Goal: Task Accomplishment & Management: Manage account settings

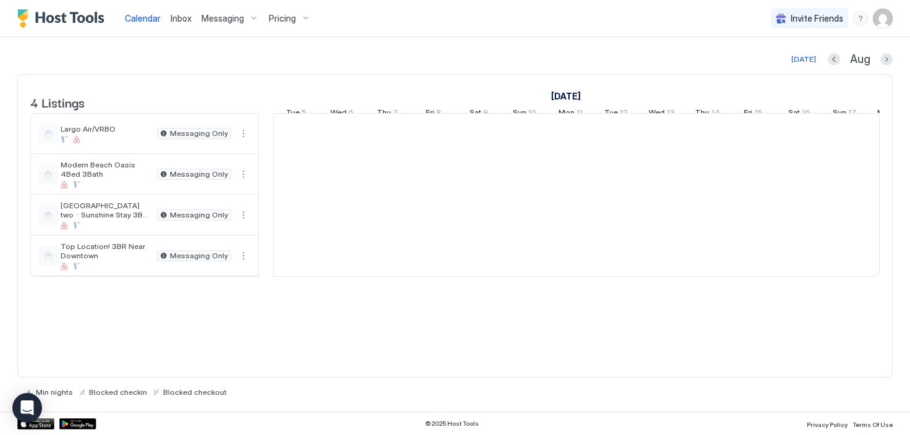
scroll to position [0, 686]
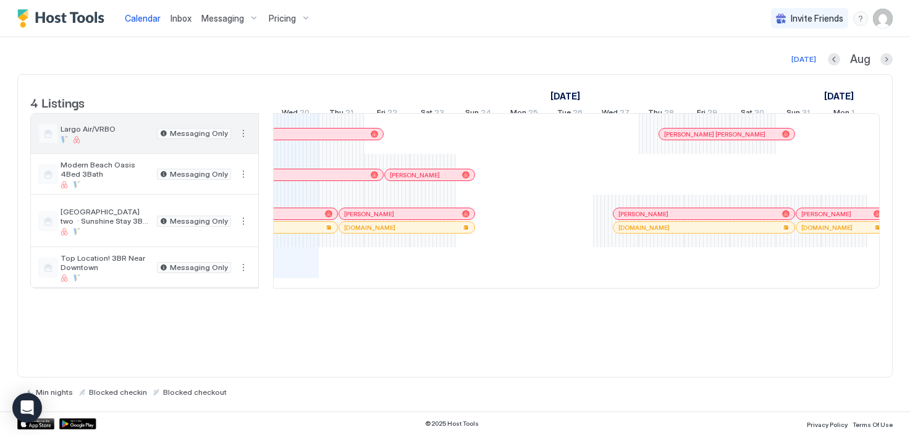
click at [242, 141] on button "More options" at bounding box center [243, 133] width 15 height 15
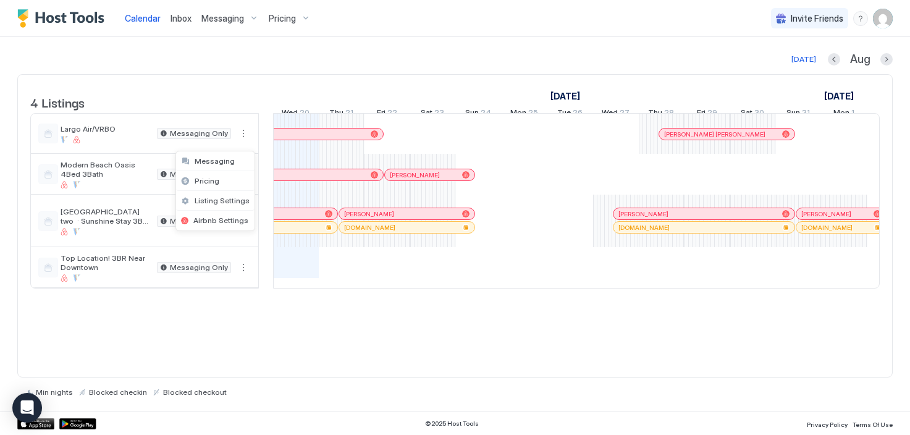
click at [146, 117] on div at bounding box center [455, 217] width 910 height 435
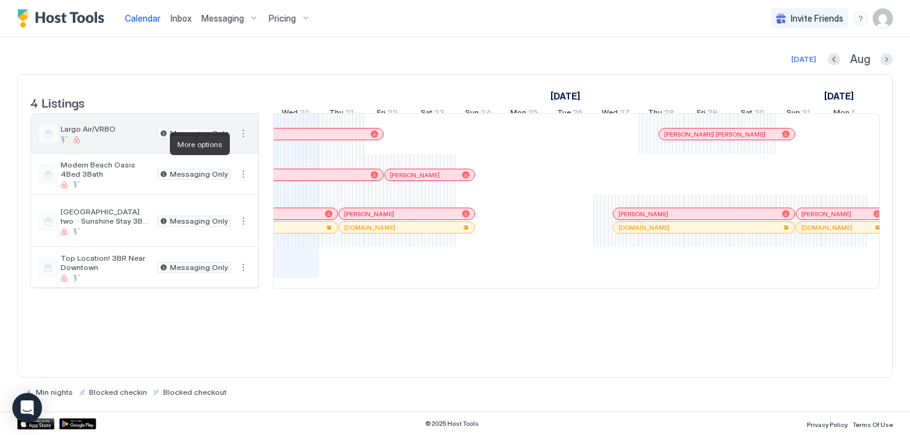
click at [246, 141] on button "More options" at bounding box center [243, 133] width 15 height 15
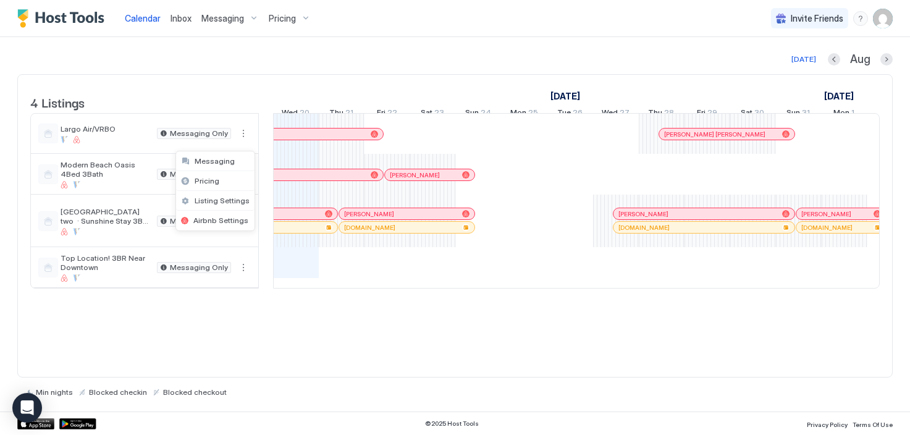
click at [237, 116] on div at bounding box center [455, 217] width 910 height 435
click at [117, 144] on div at bounding box center [455, 217] width 910 height 435
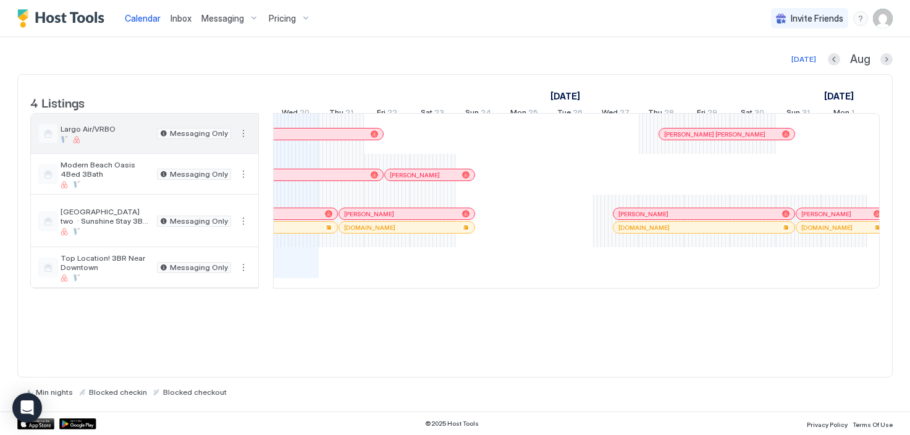
click at [84, 133] on span "Largo Air/VRBO" at bounding box center [106, 128] width 91 height 9
click at [62, 143] on div at bounding box center [64, 139] width 7 height 7
click at [49, 142] on div at bounding box center [48, 134] width 20 height 20
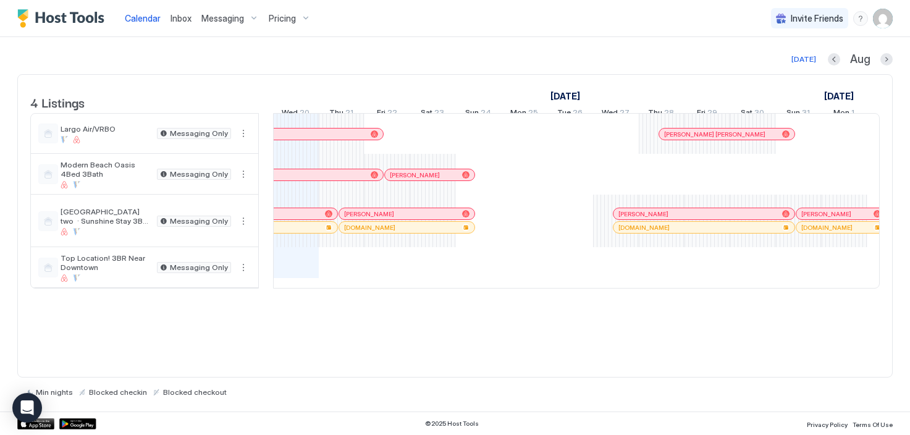
click at [186, 19] on span "Inbox" at bounding box center [181, 18] width 21 height 11
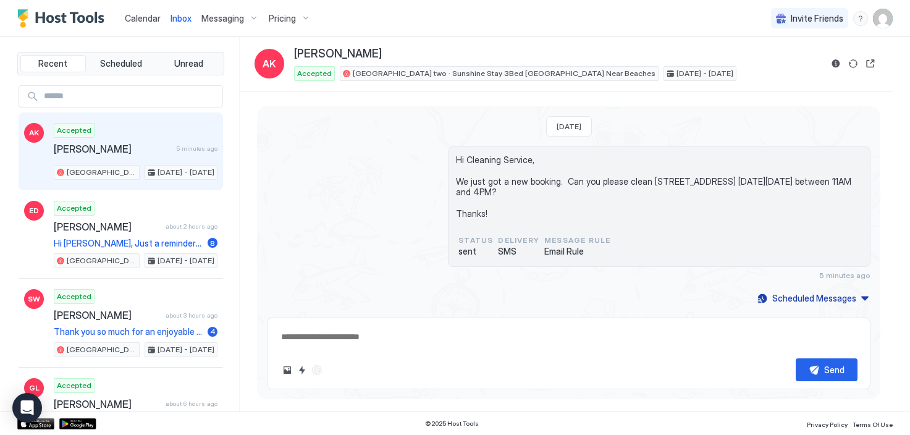
type textarea "*"
click at [892, 13] on img "User profile" at bounding box center [883, 19] width 20 height 20
click at [773, 72] on span "Settings" at bounding box center [771, 69] width 33 height 11
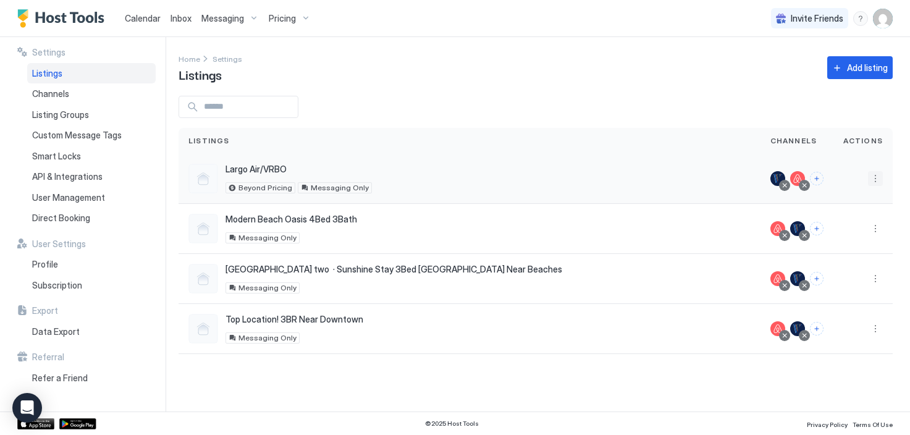
click at [880, 177] on button "More options" at bounding box center [875, 178] width 15 height 15
click at [511, 154] on div at bounding box center [455, 217] width 910 height 435
click at [483, 182] on div at bounding box center [455, 217] width 910 height 435
click at [476, 188] on div "Largo Air/VRBO 9488 127th Ave N, Largo, FL, 33773, US Beyond Pricing Messaging …" at bounding box center [469, 179] width 562 height 30
click at [476, 189] on div "Largo Air/VRBO 9488 127th Ave N, Largo, FL, 33773, US Beyond Pricing Messaging …" at bounding box center [469, 179] width 562 height 30
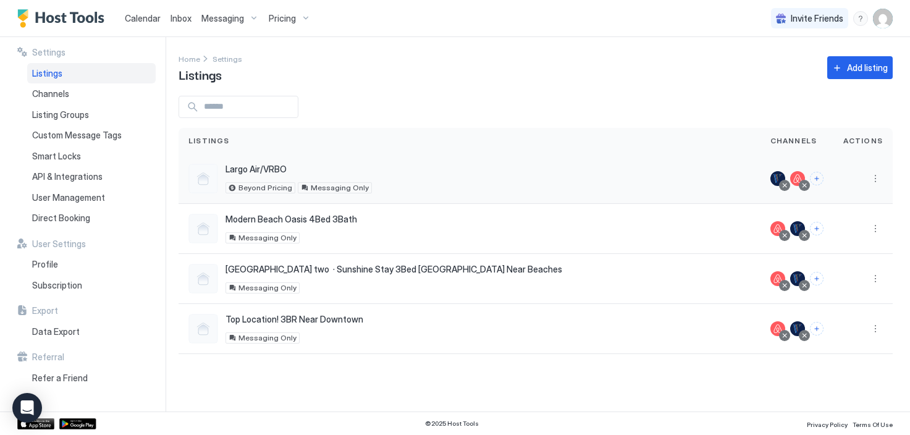
click at [778, 177] on div at bounding box center [777, 178] width 15 height 15
click at [872, 172] on button "More options" at bounding box center [875, 178] width 15 height 15
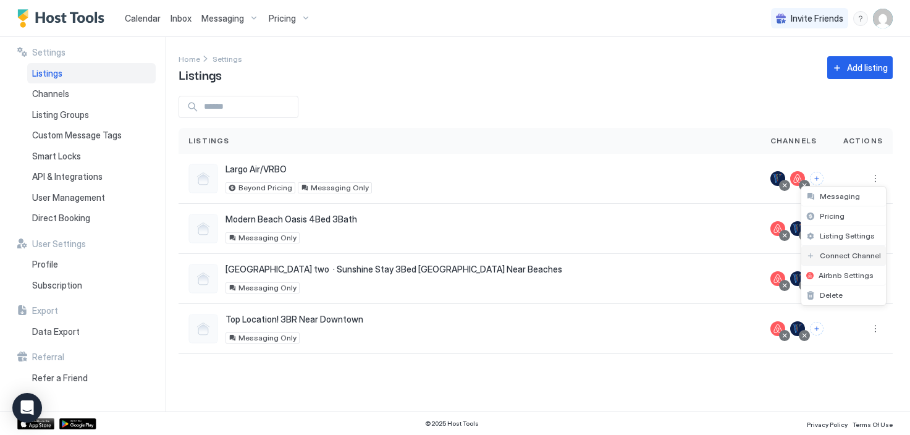
click at [845, 255] on span "Connect Channel" at bounding box center [850, 255] width 61 height 9
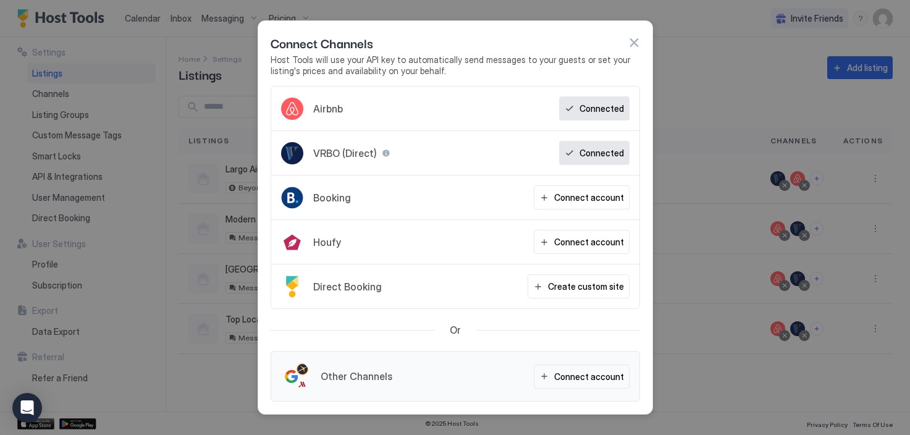
click at [384, 153] on div at bounding box center [386, 153] width 9 height 9
click at [403, 161] on div "VRBO (Direct) Connected" at bounding box center [455, 153] width 368 height 44
click at [633, 40] on button "button" at bounding box center [634, 42] width 12 height 12
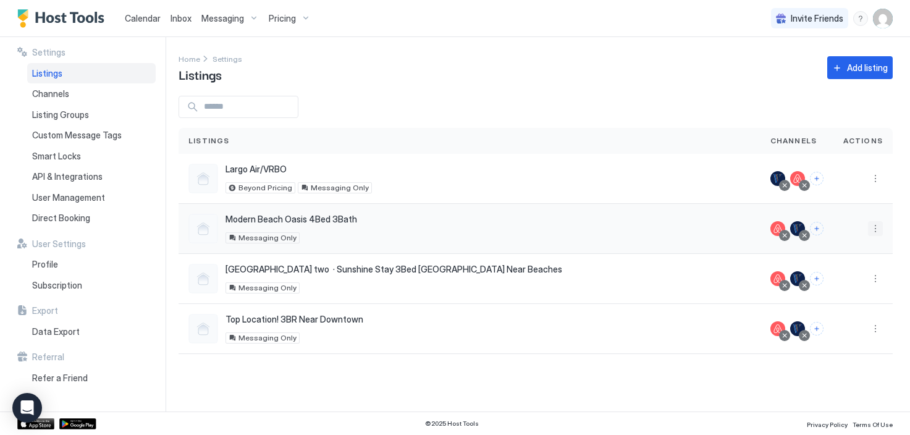
click at [879, 230] on button "More options" at bounding box center [875, 228] width 15 height 15
click at [855, 302] on span "Connect Channel" at bounding box center [850, 305] width 61 height 9
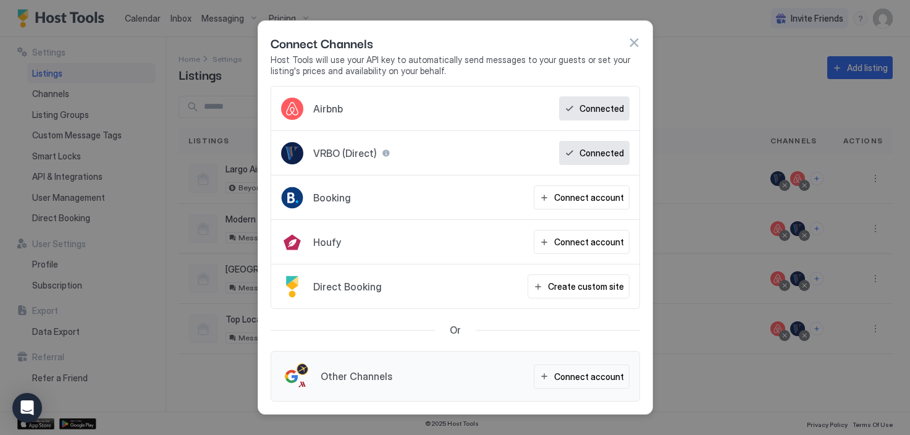
click at [635, 41] on button "button" at bounding box center [634, 42] width 12 height 12
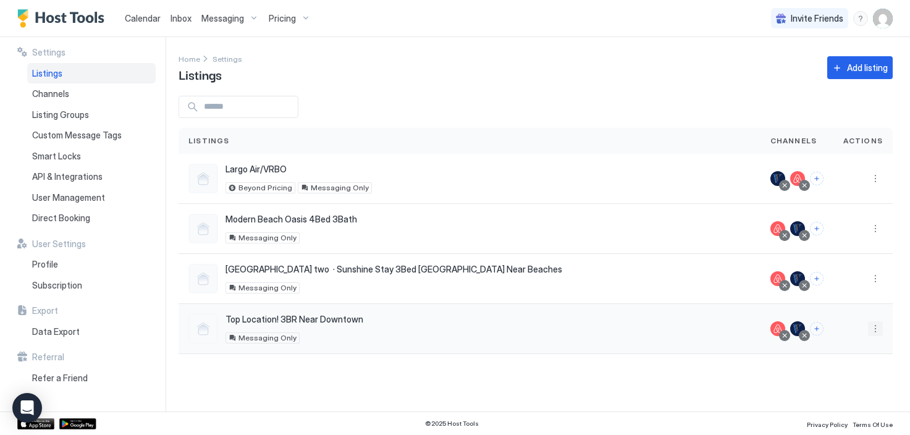
click at [872, 330] on button "More options" at bounding box center [875, 328] width 15 height 15
click at [858, 269] on span "Connect Channel" at bounding box center [850, 270] width 61 height 9
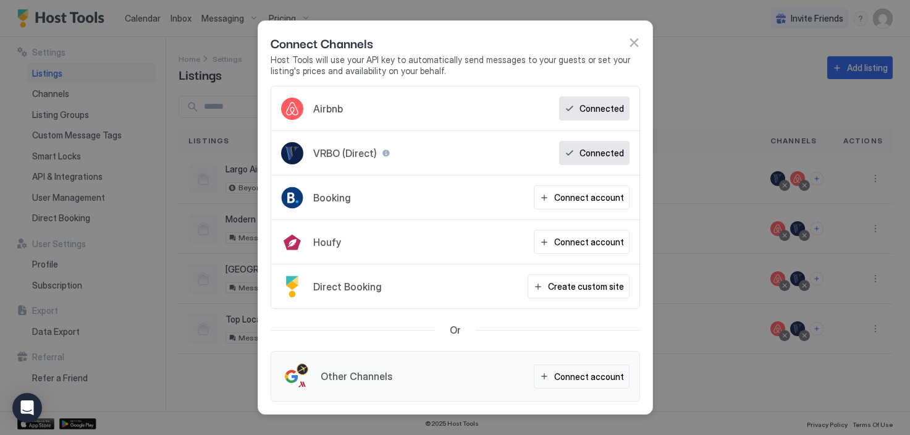
click at [635, 36] on div "Connect Channels" at bounding box center [455, 42] width 369 height 19
click at [635, 41] on button "button" at bounding box center [634, 42] width 12 height 12
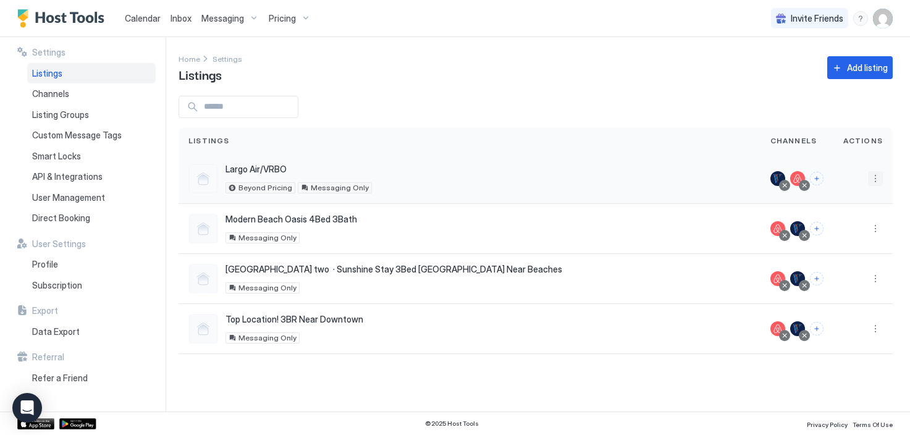
click at [871, 179] on button "More options" at bounding box center [875, 178] width 15 height 15
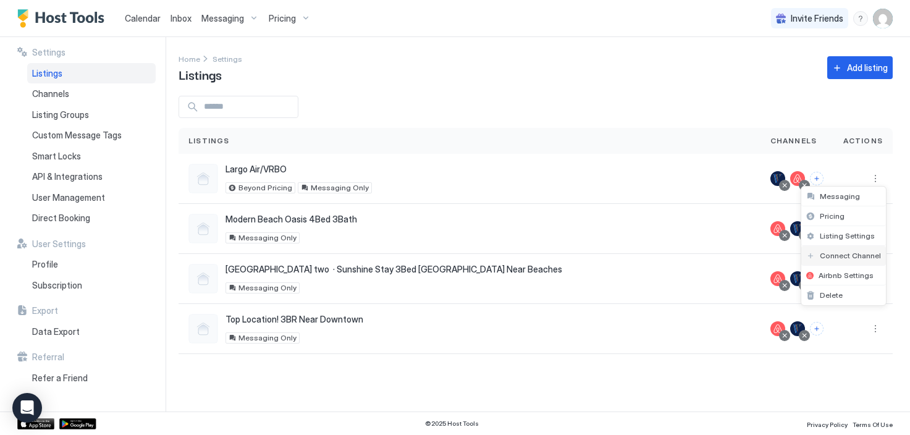
click at [846, 251] on span "Connect Channel" at bounding box center [850, 255] width 61 height 9
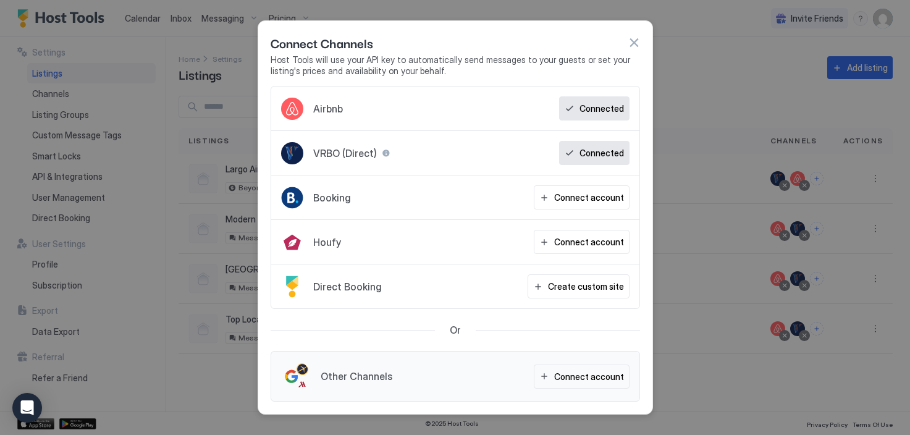
click at [634, 44] on button "button" at bounding box center [634, 42] width 12 height 12
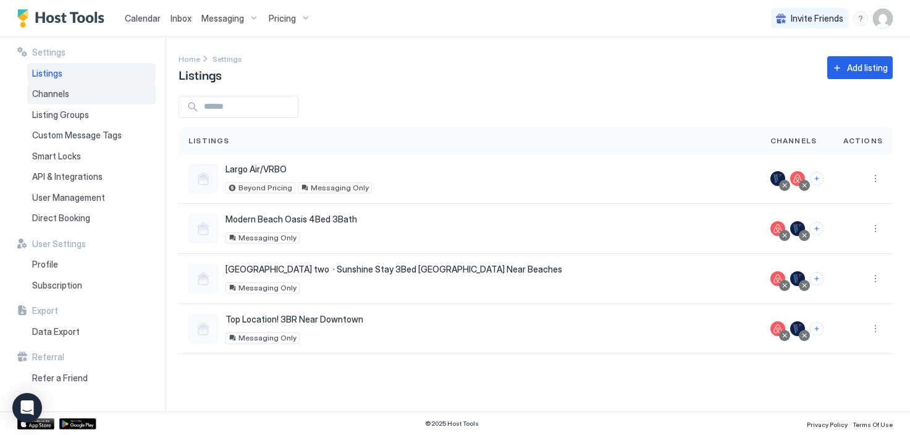
click at [56, 99] on div "Channels" at bounding box center [91, 93] width 129 height 21
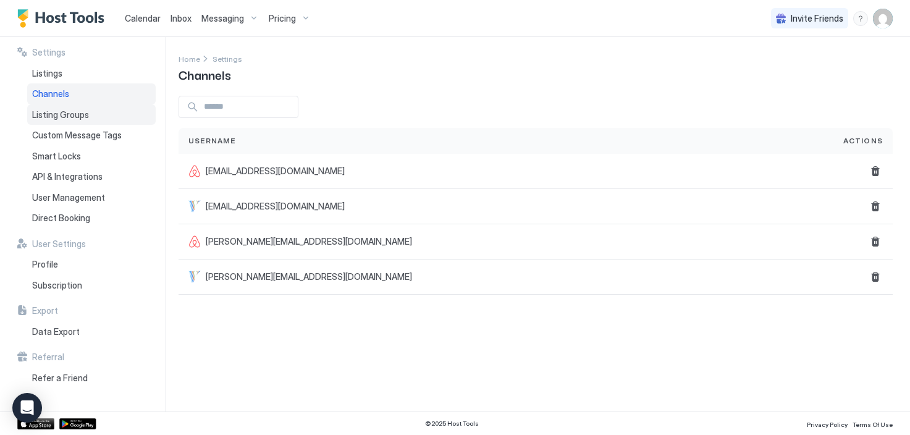
click at [58, 115] on span "Listing Groups" at bounding box center [60, 114] width 57 height 11
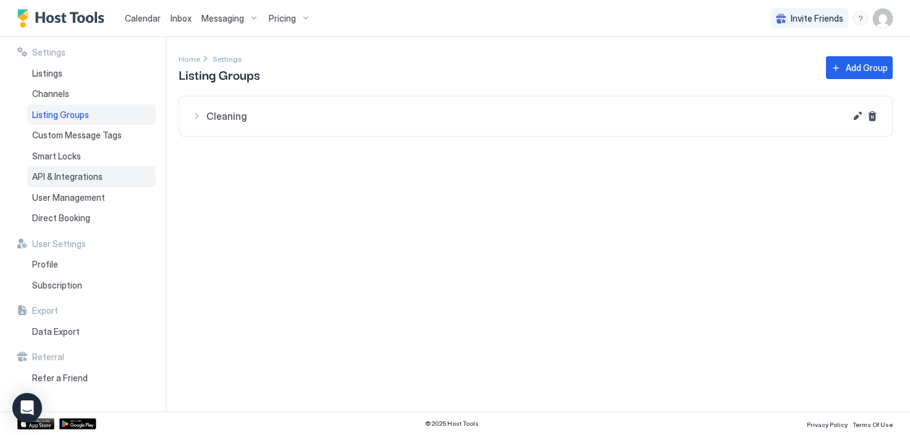
click at [71, 171] on span "API & Integrations" at bounding box center [67, 176] width 70 height 11
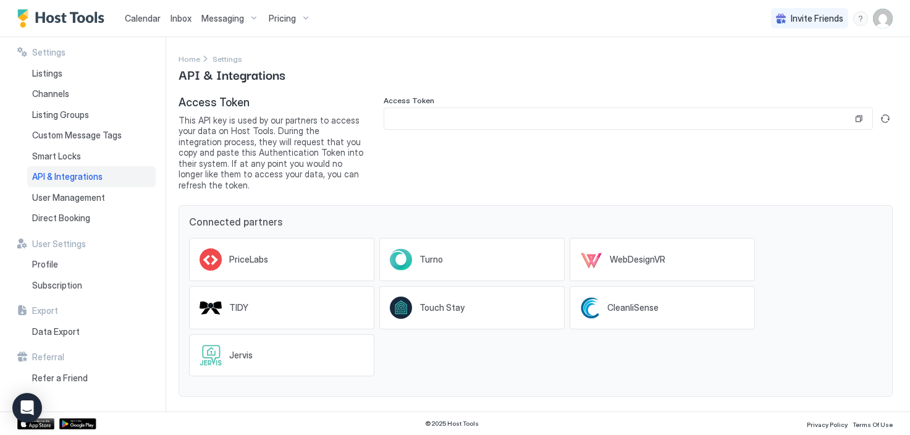
click at [148, 19] on span "Calendar" at bounding box center [143, 18] width 36 height 11
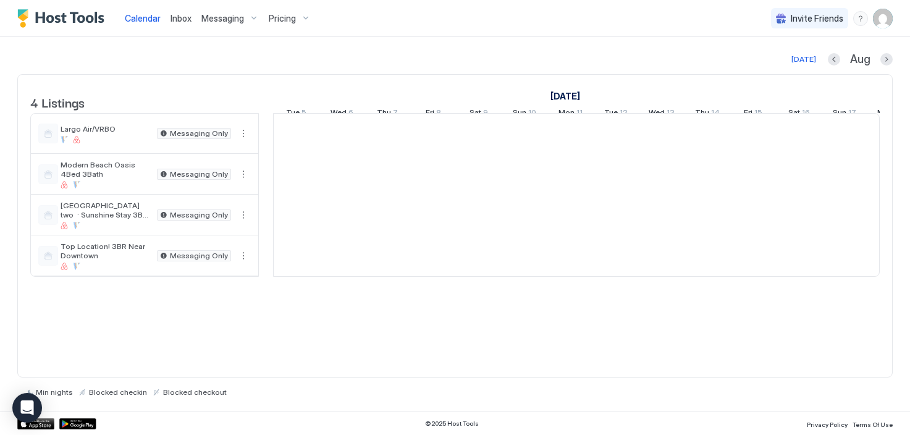
scroll to position [0, 686]
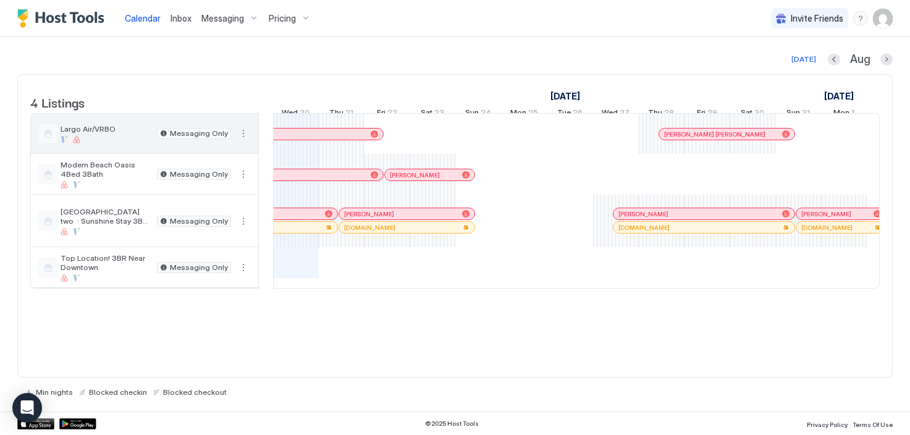
click at [247, 141] on button "More options" at bounding box center [243, 133] width 15 height 15
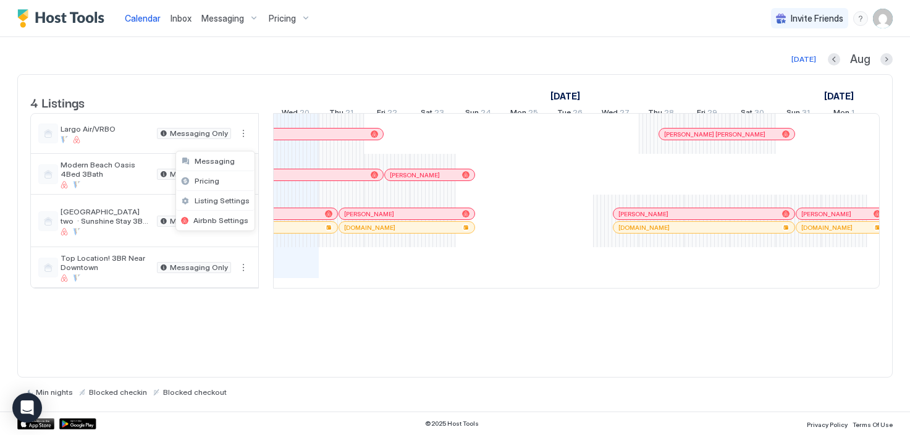
click at [305, 95] on div at bounding box center [455, 217] width 910 height 435
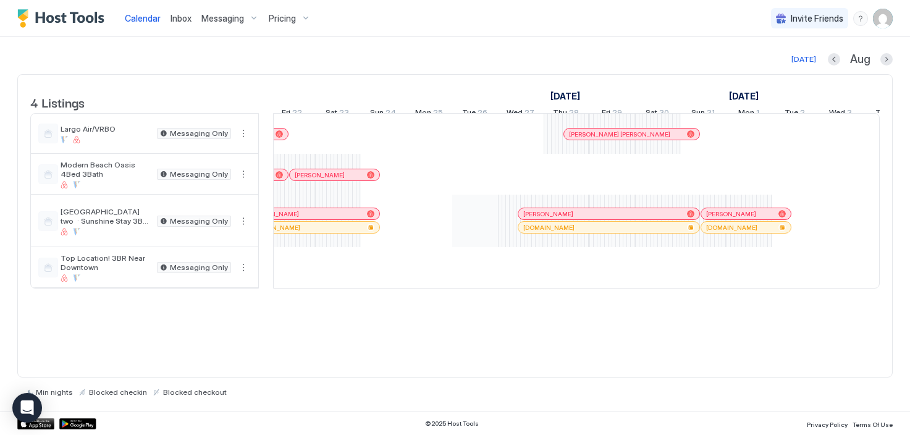
scroll to position [0, 783]
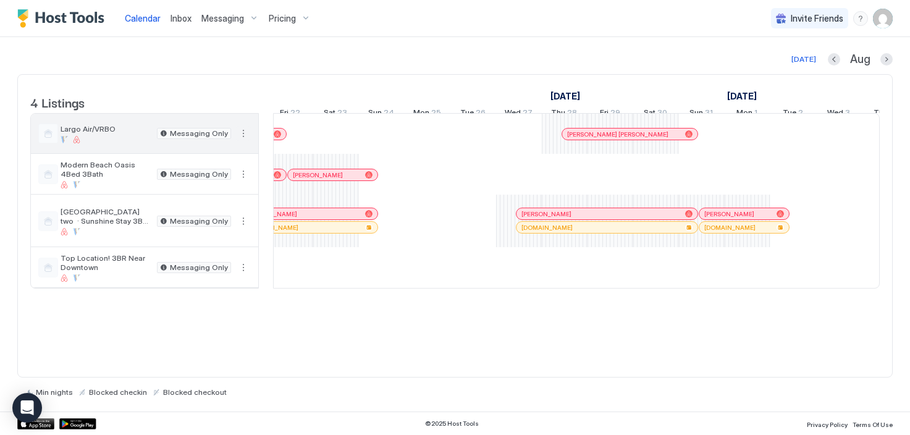
click at [244, 141] on button "More options" at bounding box center [243, 133] width 15 height 15
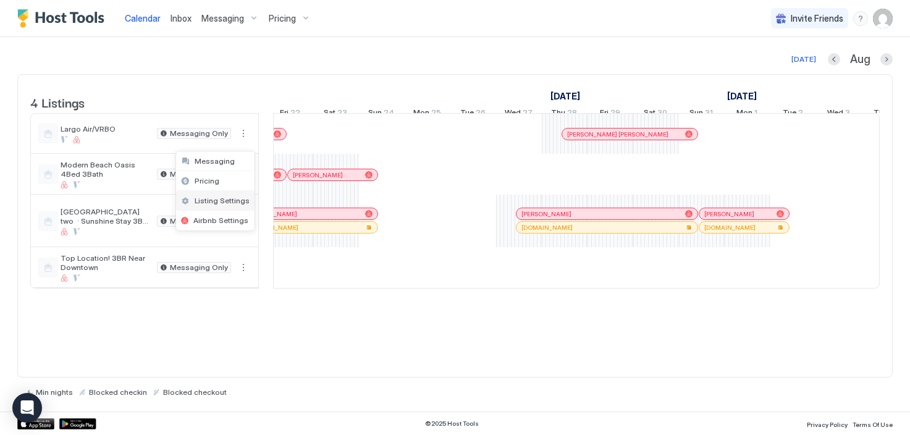
click at [231, 201] on span "Listing Settings" at bounding box center [222, 200] width 55 height 9
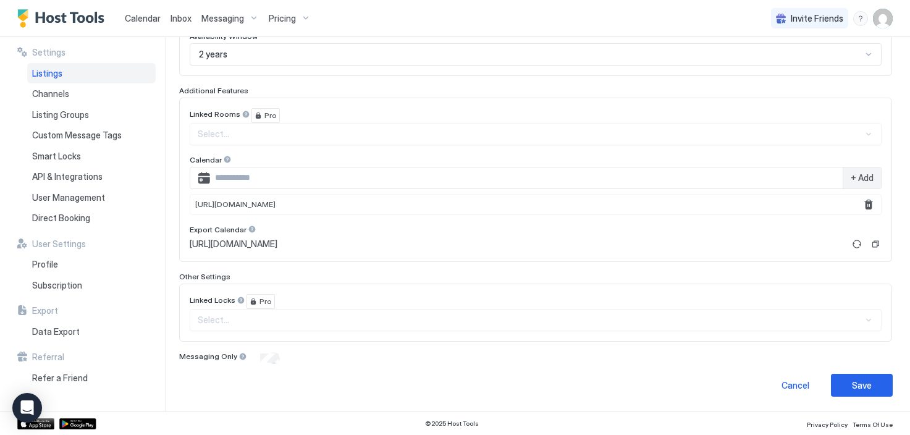
scroll to position [303, 0]
click at [857, 243] on button "Refresh" at bounding box center [857, 244] width 15 height 15
click at [856, 242] on button "Refresh" at bounding box center [857, 244] width 15 height 15
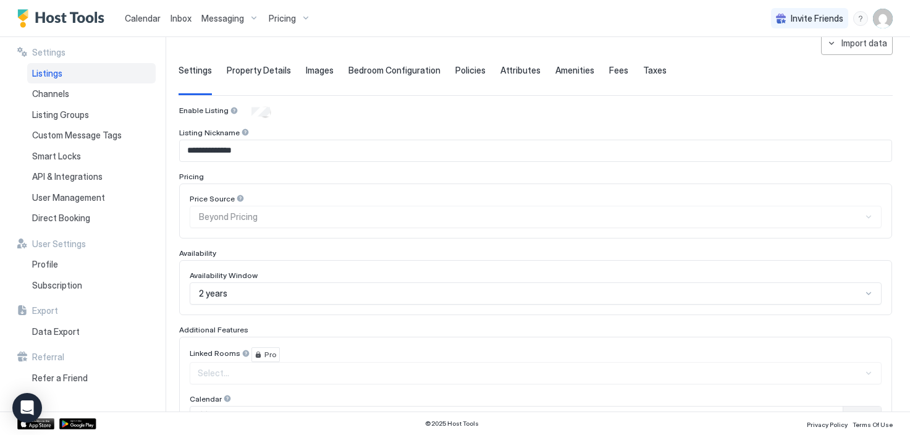
scroll to position [67, 0]
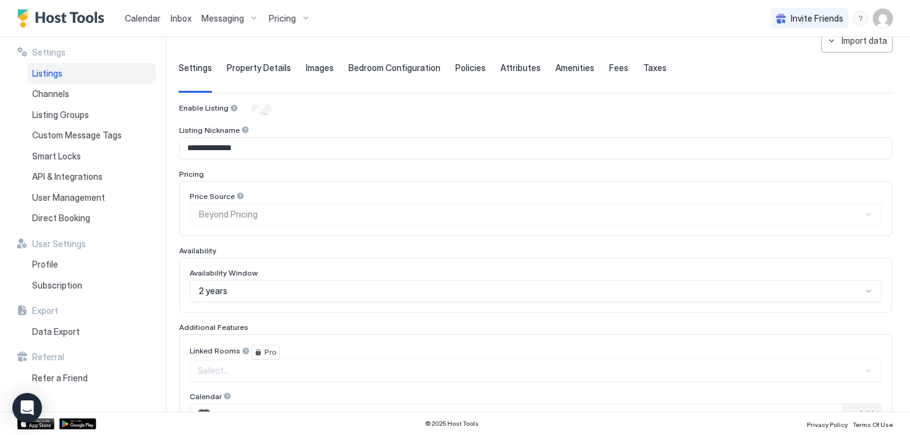
click at [250, 65] on span "Property Details" at bounding box center [259, 67] width 64 height 11
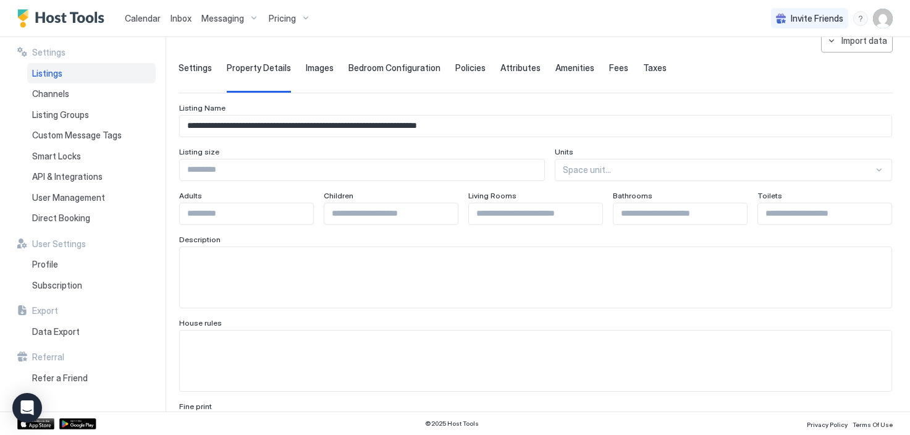
click at [306, 69] on span "Images" at bounding box center [320, 67] width 28 height 11
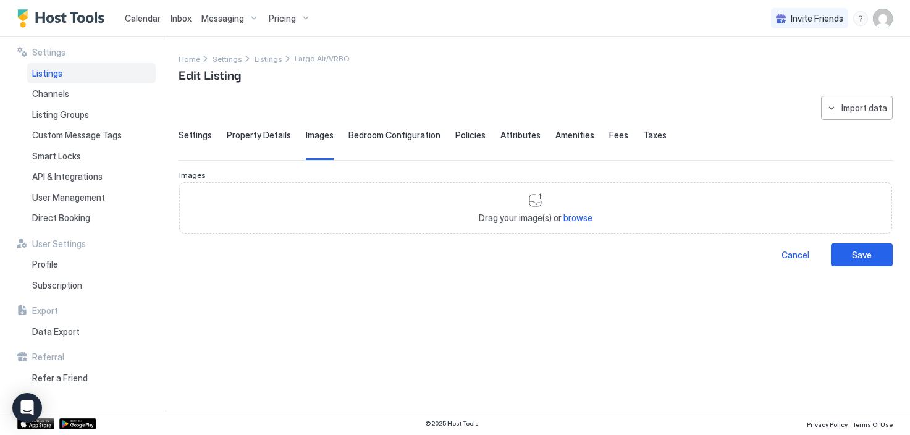
click at [198, 135] on span "Settings" at bounding box center [195, 135] width 33 height 11
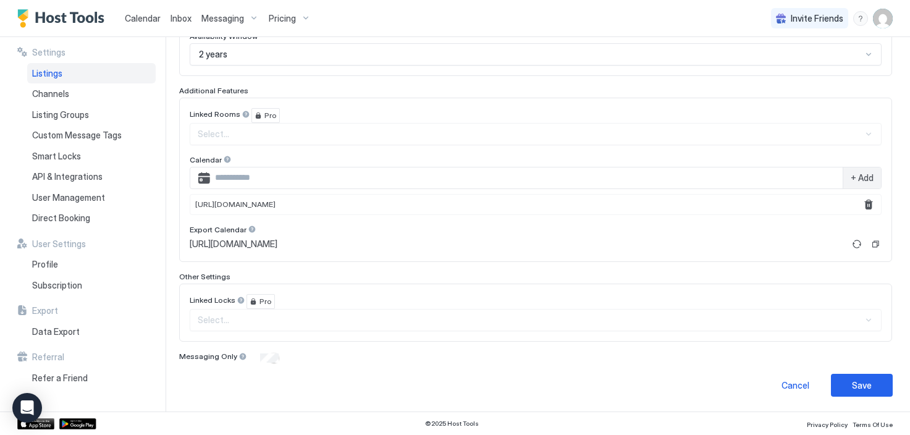
scroll to position [303, 0]
click at [855, 248] on button "Refresh" at bounding box center [857, 244] width 15 height 15
click at [139, 22] on span "Calendar" at bounding box center [143, 18] width 36 height 11
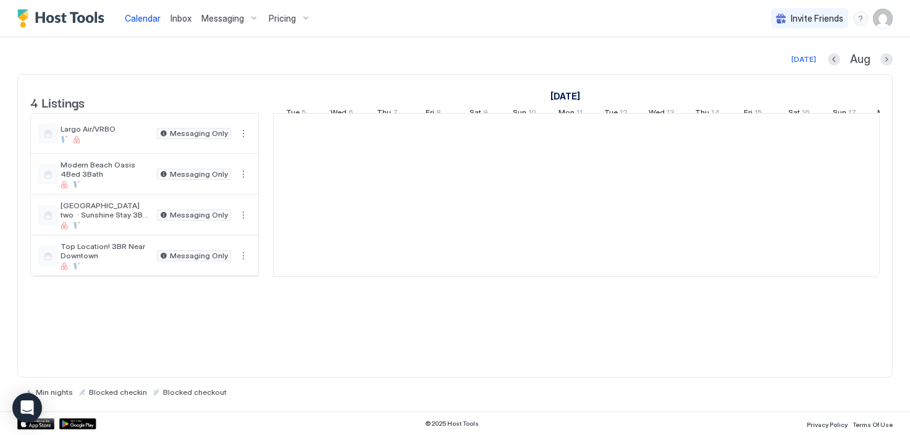
scroll to position [0, 686]
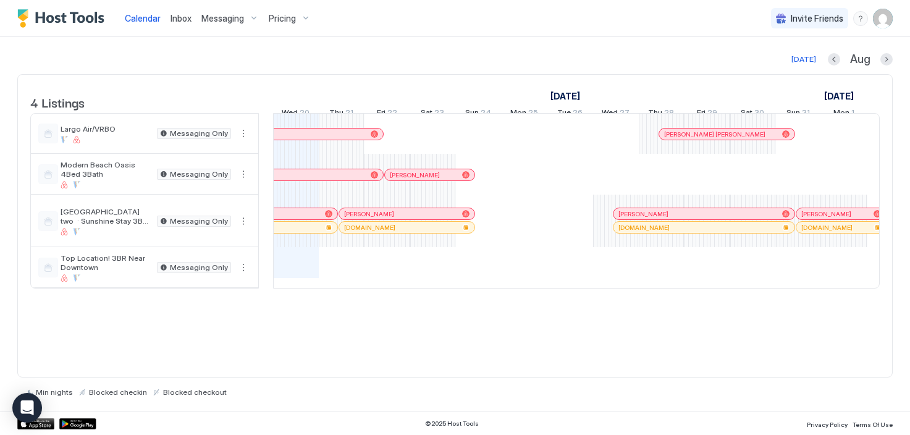
click at [175, 22] on span "Inbox" at bounding box center [181, 18] width 21 height 11
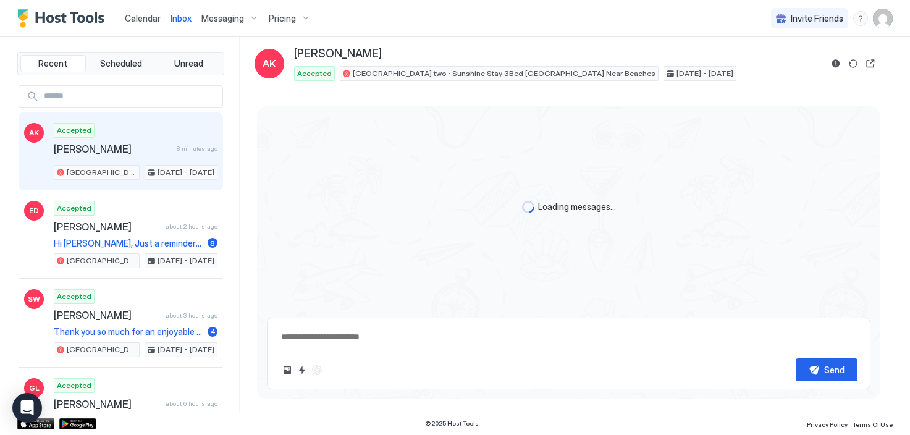
type textarea "*"
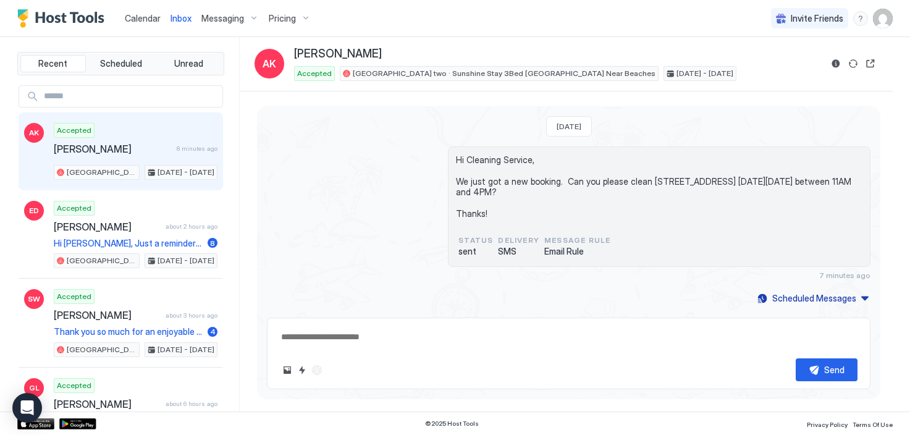
click at [145, 22] on span "Calendar" at bounding box center [143, 18] width 36 height 11
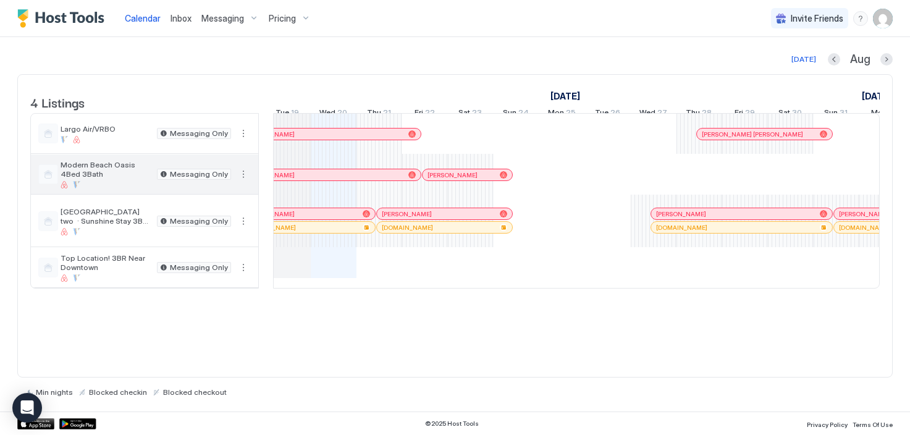
click at [245, 182] on button "More options" at bounding box center [243, 174] width 15 height 15
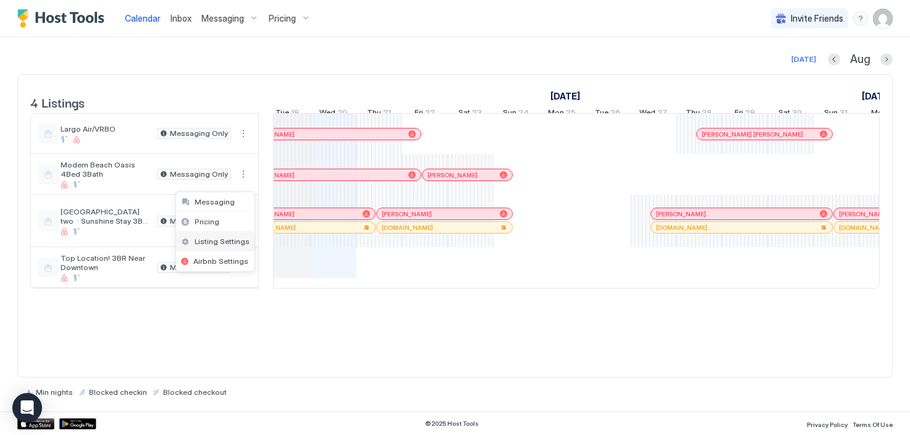
click at [235, 247] on div "Listing Settings" at bounding box center [215, 242] width 78 height 20
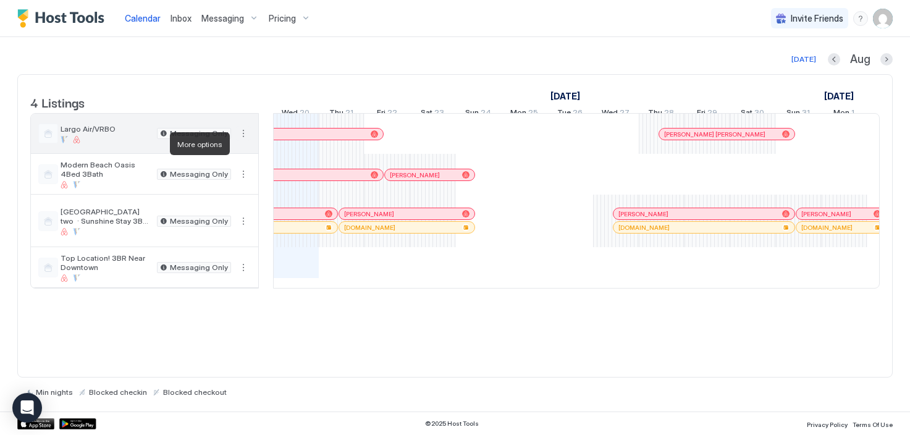
click at [245, 141] on button "More options" at bounding box center [243, 133] width 15 height 15
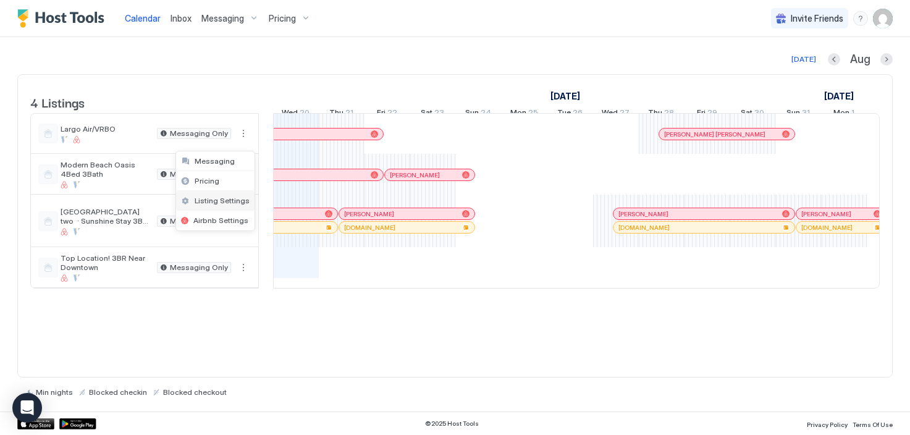
click at [232, 201] on span "Listing Settings" at bounding box center [222, 200] width 55 height 9
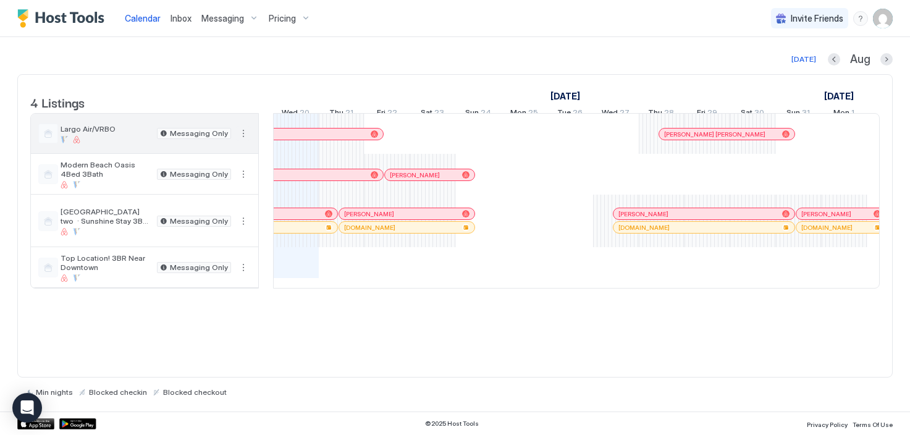
click at [240, 141] on button "More options" at bounding box center [243, 133] width 15 height 15
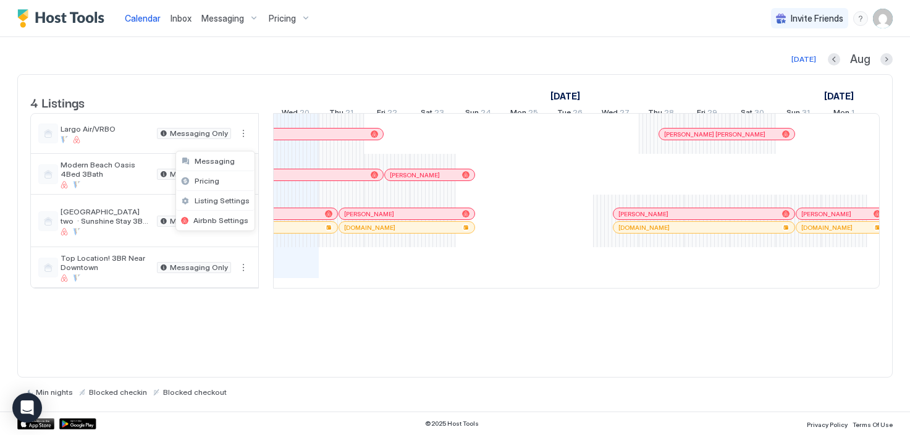
click at [263, 181] on div at bounding box center [455, 217] width 910 height 435
click at [243, 182] on div at bounding box center [455, 217] width 910 height 435
click at [240, 182] on button "More options" at bounding box center [243, 174] width 15 height 15
click at [245, 162] on div at bounding box center [455, 217] width 910 height 435
click at [244, 148] on div at bounding box center [455, 217] width 910 height 435
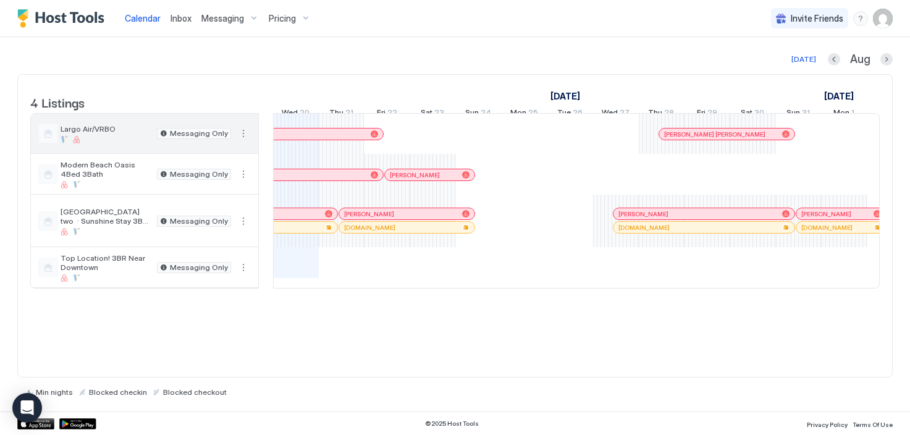
click at [242, 141] on button "More options" at bounding box center [243, 133] width 15 height 15
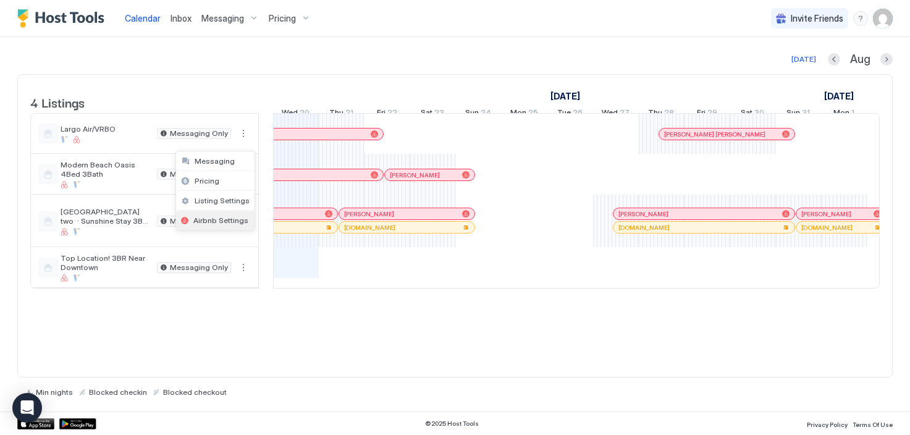
click at [227, 217] on span "Airbnb Settings" at bounding box center [220, 220] width 55 height 9
click at [394, 146] on div "[PERSON_NAME] [PERSON_NAME] [PERSON_NAME] [PERSON_NAME] [PERSON_NAME] [PERSON_N…" at bounding box center [798, 201] width 2423 height 174
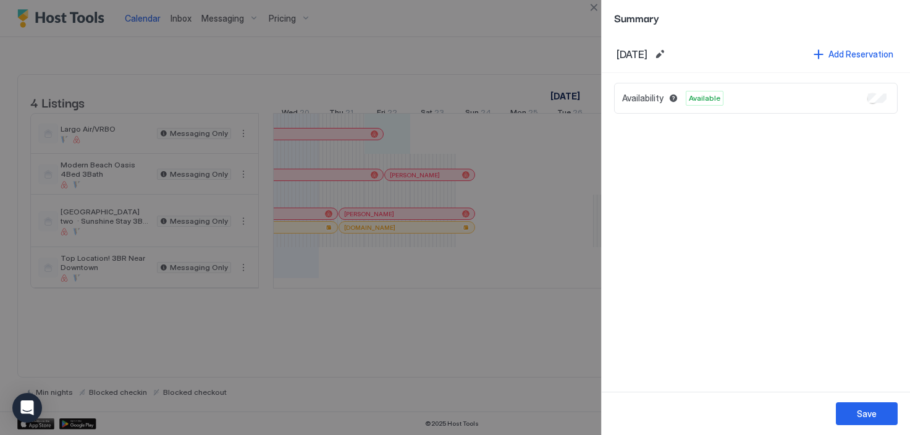
click at [591, 30] on div at bounding box center [455, 217] width 910 height 435
click at [594, 15] on div at bounding box center [455, 217] width 910 height 435
click at [594, 5] on button "Close" at bounding box center [593, 7] width 15 height 15
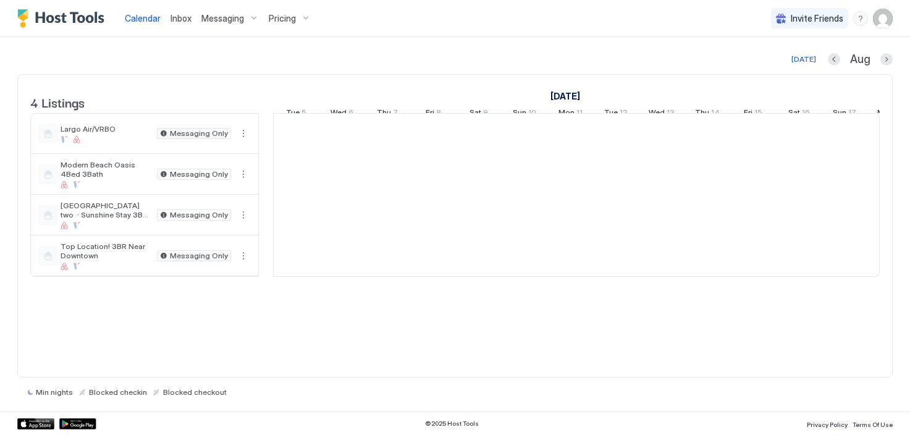
scroll to position [0, 686]
